Goal: Find specific page/section: Find specific page/section

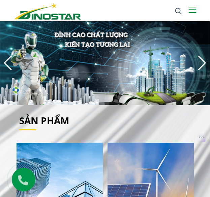
click at [192, 8] on button at bounding box center [192, 11] width 8 height 8
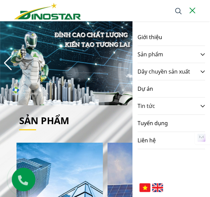
click at [190, 52] on link "Sản phẩm" at bounding box center [196, 54] width 17 height 17
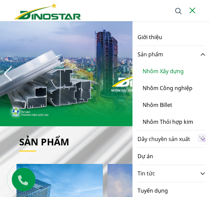
click at [165, 68] on link "Nhôm Xây dựng" at bounding box center [162, 71] width 41 height 17
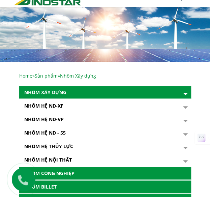
scroll to position [6, 0]
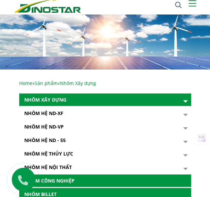
click at [182, 111] on button "button" at bounding box center [183, 113] width 13 height 13
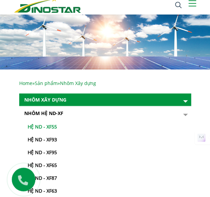
click at [134, 128] on link "Hệ ND - XF55" at bounding box center [107, 126] width 168 height 13
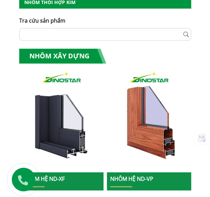
scroll to position [210, 0]
